Goal: Task Accomplishment & Management: Complete application form

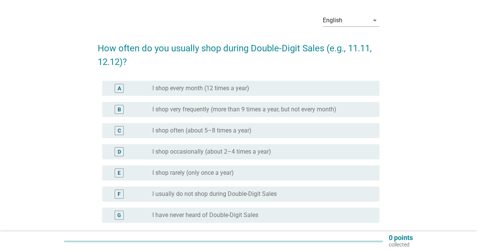
scroll to position [38, 0]
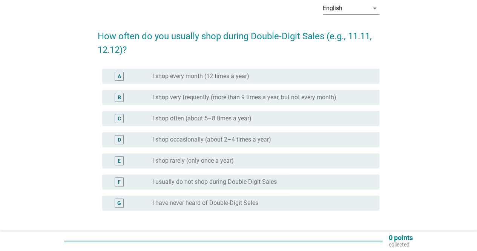
click at [250, 79] on div "radio_button_unchecked I shop every month (12 times a year)" at bounding box center [259, 76] width 215 height 8
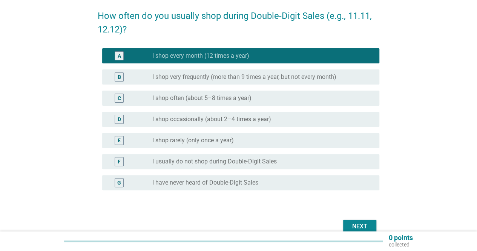
scroll to position [75, 0]
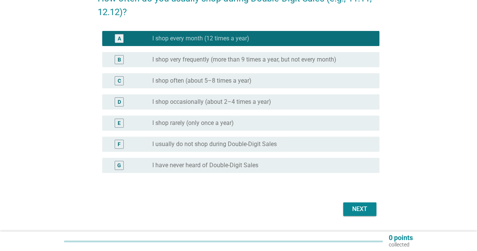
click at [365, 209] on div "Next" at bounding box center [359, 208] width 21 height 9
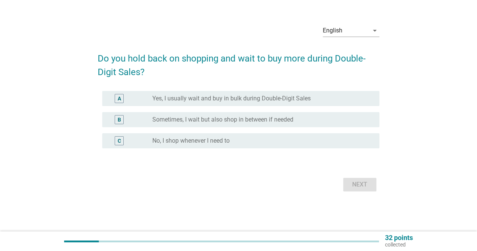
scroll to position [0, 0]
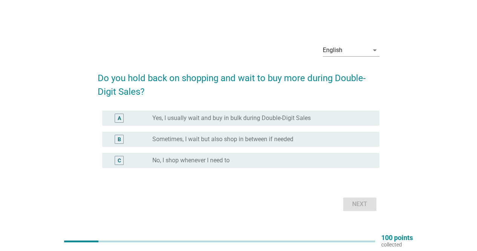
click at [256, 110] on div "A radio_button_unchecked Yes, I usually wait and buy in bulk during Double-Digi…" at bounding box center [240, 117] width 277 height 15
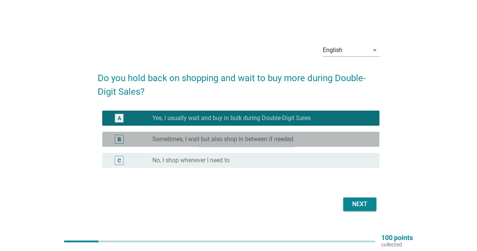
click at [310, 142] on div "radio_button_unchecked Sometimes, I wait but also shop in between if needed" at bounding box center [259, 139] width 215 height 8
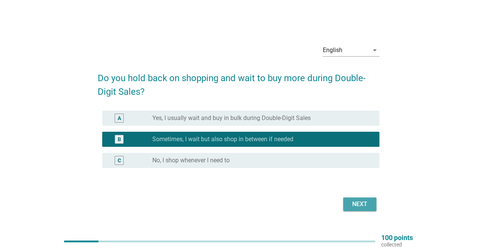
click at [349, 203] on div "Next" at bounding box center [359, 203] width 21 height 9
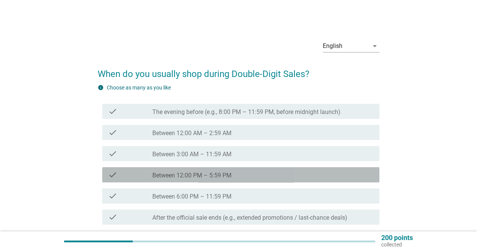
click at [232, 169] on div "check check_box_outline_blank Between 12:00 PM – 5:59 PM" at bounding box center [240, 174] width 277 height 15
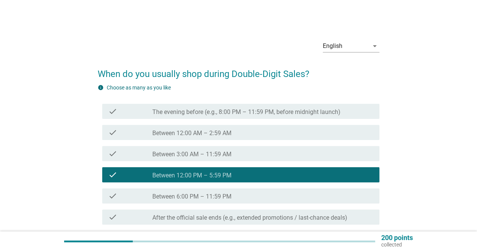
click at [234, 194] on div "check_box_outline_blank Between 6:00 PM – 11:59 PM" at bounding box center [262, 195] width 221 height 9
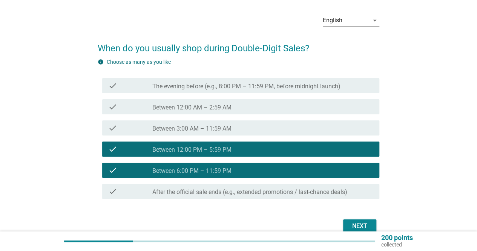
scroll to position [38, 0]
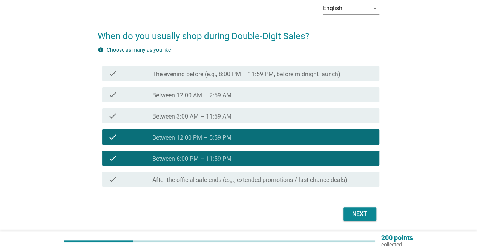
click at [328, 176] on label "After the official sale ends (e.g., extended promotions / last-chance deals)" at bounding box center [249, 180] width 195 height 8
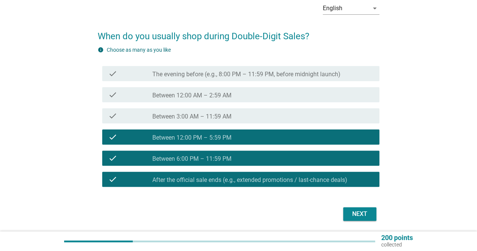
click at [362, 214] on div "Next" at bounding box center [359, 213] width 21 height 9
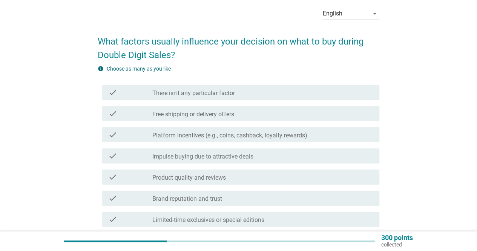
scroll to position [75, 0]
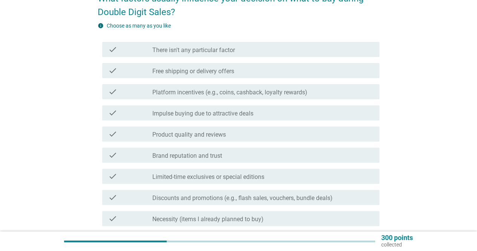
click at [241, 70] on div "check_box_outline_blank Free shipping or delivery offers" at bounding box center [262, 70] width 221 height 9
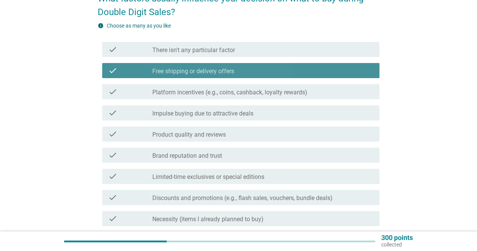
click at [245, 102] on div "check check_box_outline_blank Impulse buying due to attractive deals" at bounding box center [238, 112] width 281 height 21
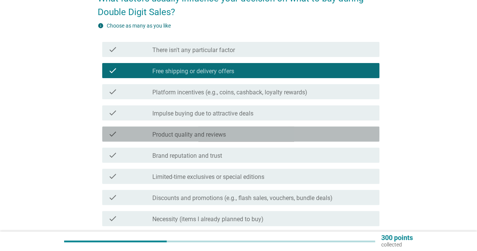
click at [256, 132] on div "check_box_outline_blank Product quality and reviews" at bounding box center [262, 133] width 221 height 9
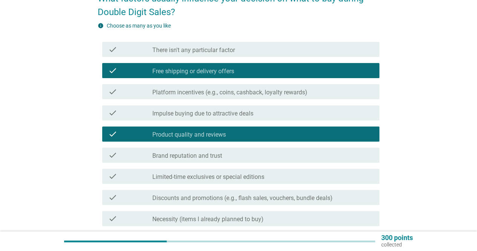
click at [257, 118] on div "check check_box_outline_blank Impulse buying due to attractive deals" at bounding box center [240, 112] width 277 height 15
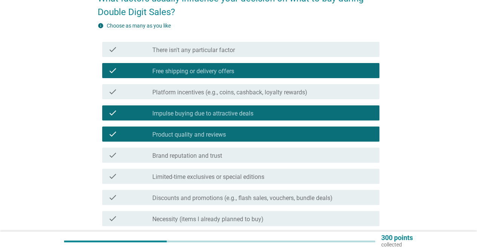
scroll to position [182, 0]
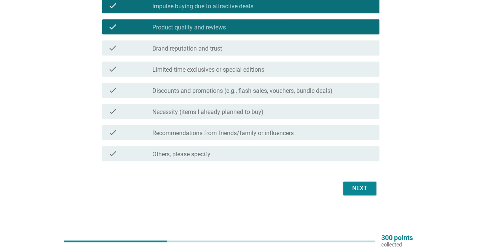
click at [310, 121] on div "check check_box_outline_blank Necessity (items I already planned to buy)" at bounding box center [238, 111] width 281 height 21
click at [328, 109] on div "check_box_outline_blank Necessity (items I already planned to buy)" at bounding box center [262, 111] width 221 height 9
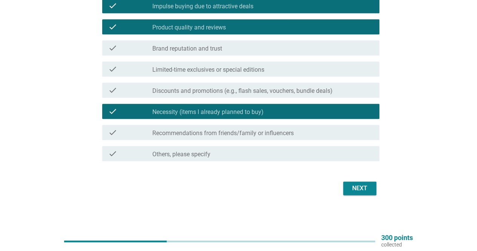
click at [363, 192] on div "Next" at bounding box center [359, 187] width 21 height 9
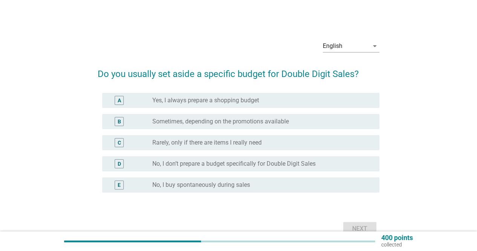
click at [255, 111] on div "B radio_button_unchecked Sometimes, depending on the promotions available" at bounding box center [238, 121] width 281 height 21
click at [258, 120] on label "Sometimes, depending on the promotions available" at bounding box center [220, 122] width 136 height 8
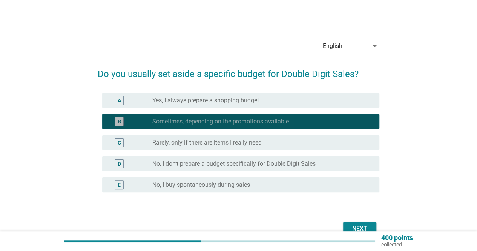
click at [258, 98] on label "Yes, I always prepare a shopping budget" at bounding box center [205, 100] width 107 height 8
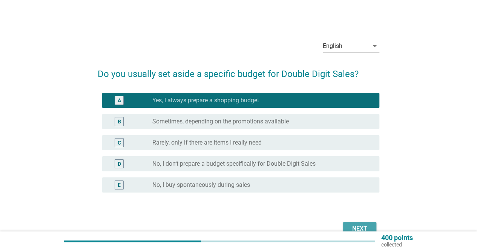
click at [352, 224] on div "Next" at bounding box center [359, 228] width 21 height 9
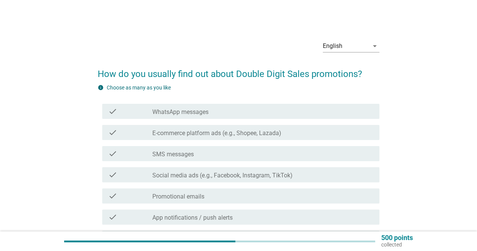
click at [236, 132] on label "E-commerce platform ads (e.g., Shopee, Lazada)" at bounding box center [216, 133] width 129 height 8
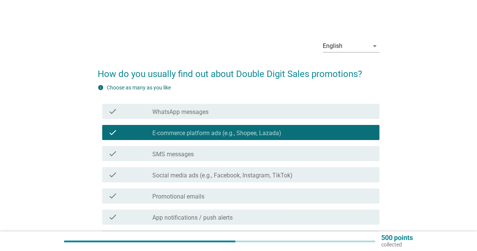
click at [235, 153] on div "check_box_outline_blank SMS messages" at bounding box center [262, 153] width 221 height 9
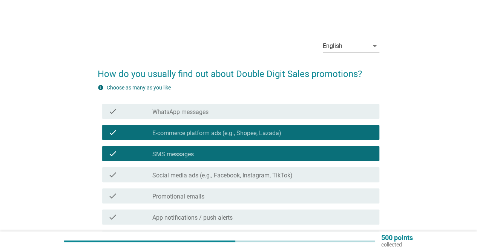
click at [229, 119] on div "check check_box_outline_blank WhatsApp messages" at bounding box center [238, 111] width 281 height 21
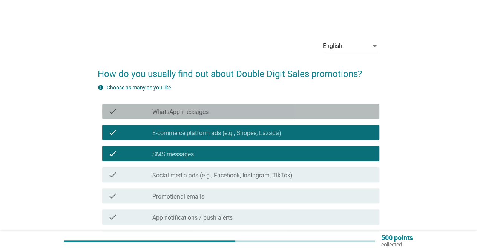
click at [232, 110] on div "check_box_outline_blank WhatsApp messages" at bounding box center [262, 111] width 221 height 9
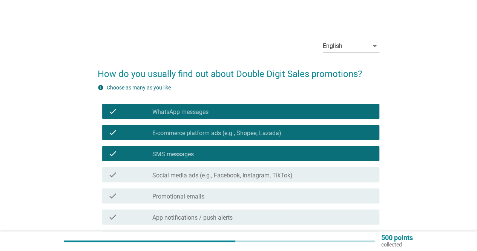
click at [253, 178] on label "Social media ads (e.g., Facebook, Instagram, TikTok)" at bounding box center [222, 175] width 140 height 8
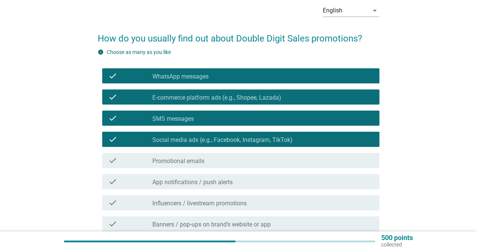
scroll to position [127, 0]
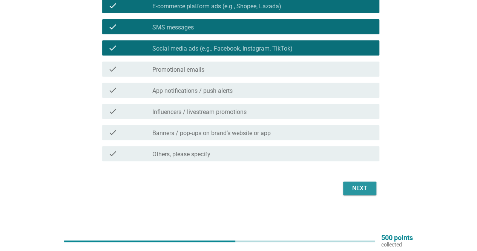
click at [361, 189] on div "Next" at bounding box center [359, 187] width 21 height 9
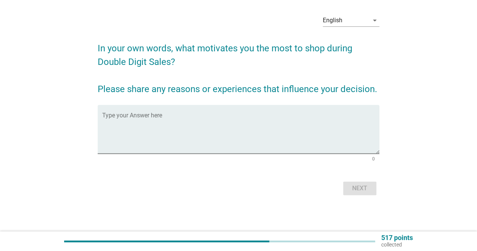
scroll to position [0, 0]
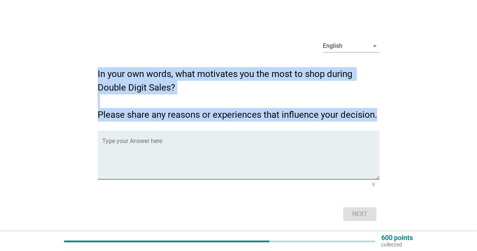
drag, startPoint x: 98, startPoint y: 71, endPoint x: 394, endPoint y: 121, distance: 300.3
click at [394, 121] on div "English arrow_drop_down In your own words, what motivates you the most to shop …" at bounding box center [238, 128] width 440 height 201
copy h2 "In your own words, what motivates you the most to shop during Double Digit Sale…"
click at [399, 83] on div "English arrow_drop_down In your own words, what motivates you the most to shop …" at bounding box center [238, 128] width 440 height 201
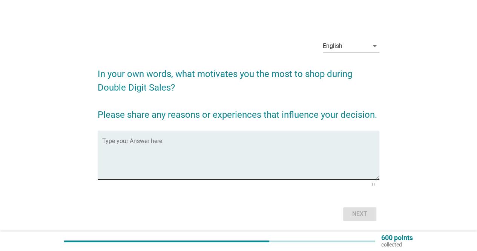
click at [230, 133] on form "In your own words, what motivates you the most to shop during Double Digit Sale…" at bounding box center [238, 141] width 281 height 163
click at [230, 140] on textarea "Type your Answer here" at bounding box center [240, 159] width 277 height 40
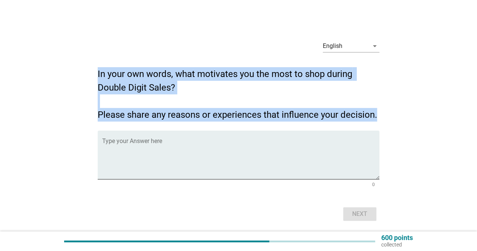
drag, startPoint x: 98, startPoint y: 73, endPoint x: 375, endPoint y: 115, distance: 280.4
click at [375, 115] on h2 "In your own words, what motivates you the most to shop during Double Digit Sale…" at bounding box center [238, 91] width 281 height 62
copy h2 "In your own words, what motivates you the most to shop during Double Digit Sale…"
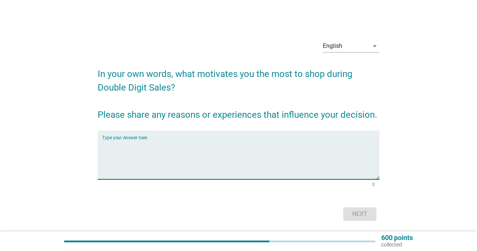
click at [162, 141] on textarea "Type your Answer here" at bounding box center [240, 159] width 277 height 40
paste textarea "What motivates me the most to shop during Double Digit Sales is the chance to g…"
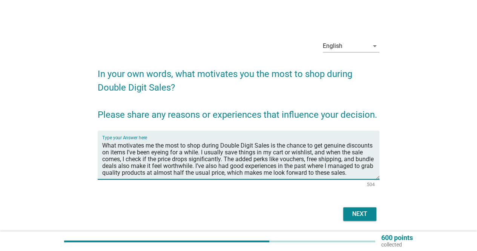
scroll to position [4, 0]
type textarea "What motivates me the most to shop during Double Digit Sales is the chance to g…"
click at [353, 212] on div "Next" at bounding box center [359, 213] width 21 height 9
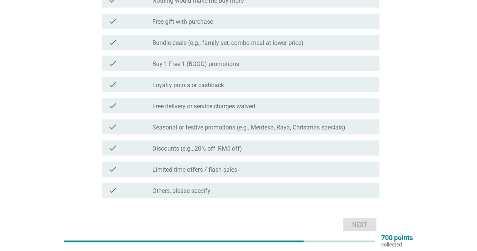
scroll to position [113, 0]
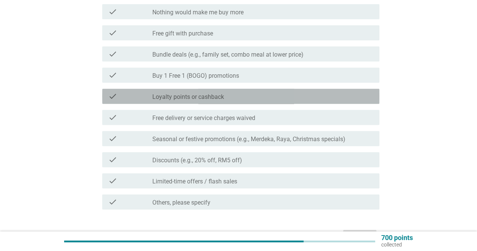
click at [209, 91] on div "check check_box_outline_blank Loyalty points or cashback" at bounding box center [240, 96] width 277 height 15
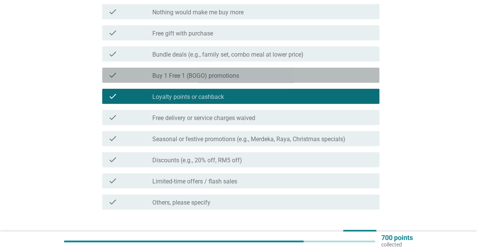
click at [212, 77] on label "Buy 1 Free 1 (BOGO) promotions" at bounding box center [195, 76] width 87 height 8
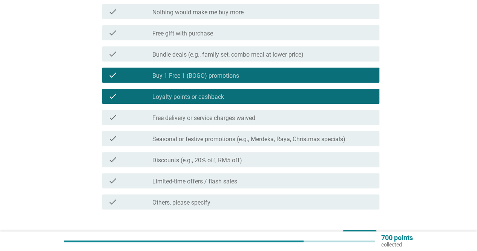
click at [223, 49] on div "check check_box_outline_blank Bundle deals (e.g., family set, combo meal at low…" at bounding box center [240, 53] width 277 height 15
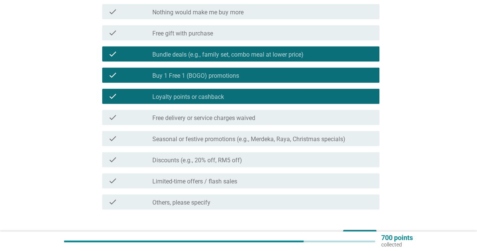
scroll to position [161, 0]
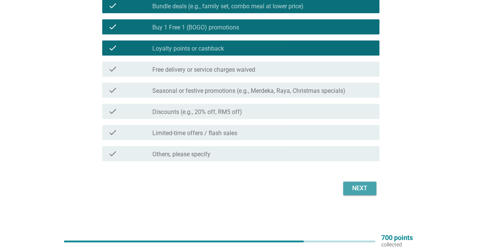
click at [356, 192] on div "Next" at bounding box center [359, 187] width 21 height 9
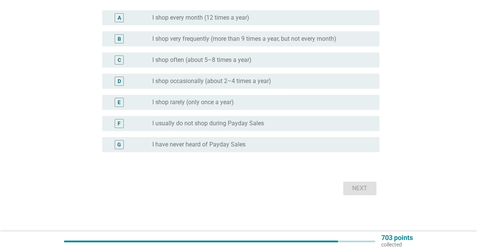
scroll to position [0, 0]
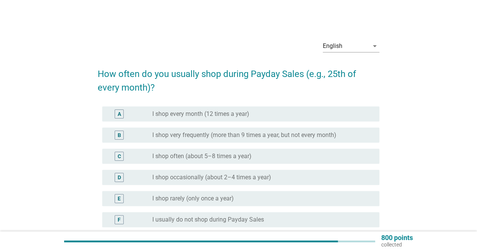
click at [225, 143] on div "B radio_button_unchecked I shop very frequently (more than 9 times a year, but …" at bounding box center [238, 134] width 281 height 21
click at [230, 131] on label "I shop very frequently (more than 9 times a year, but not every month)" at bounding box center [244, 135] width 184 height 8
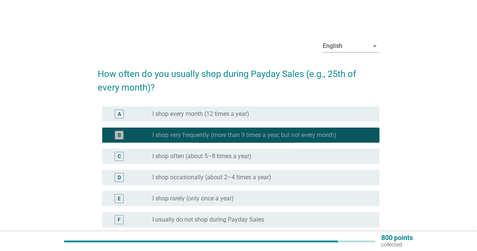
click at [227, 156] on label "I shop often (about 5–8 times a year)" at bounding box center [201, 156] width 99 height 8
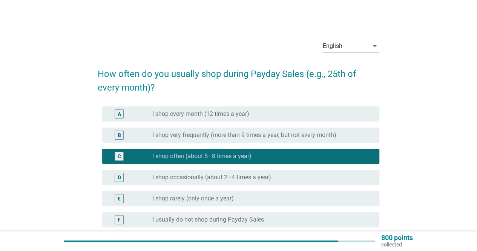
click at [256, 185] on div "D radio_button_unchecked I shop occasionally (about 2–4 times a year)" at bounding box center [238, 177] width 281 height 21
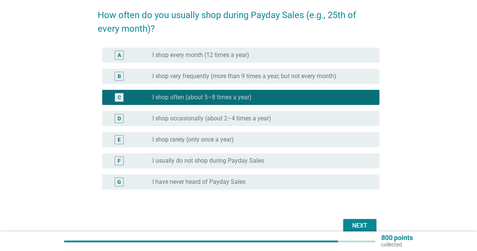
scroll to position [75, 0]
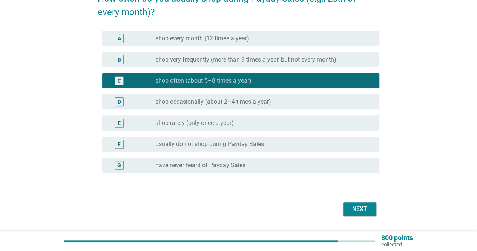
click at [336, 208] on div "Next" at bounding box center [238, 209] width 281 height 18
click at [352, 209] on div "Next" at bounding box center [359, 208] width 21 height 9
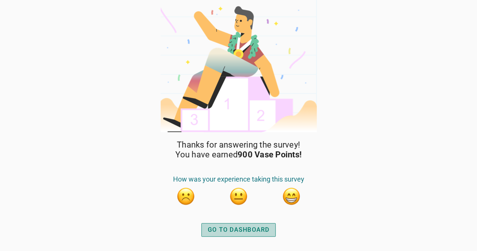
click at [256, 231] on div "GO TO DASHBOARD" at bounding box center [239, 229] width 62 height 9
